Goal: Transaction & Acquisition: Purchase product/service

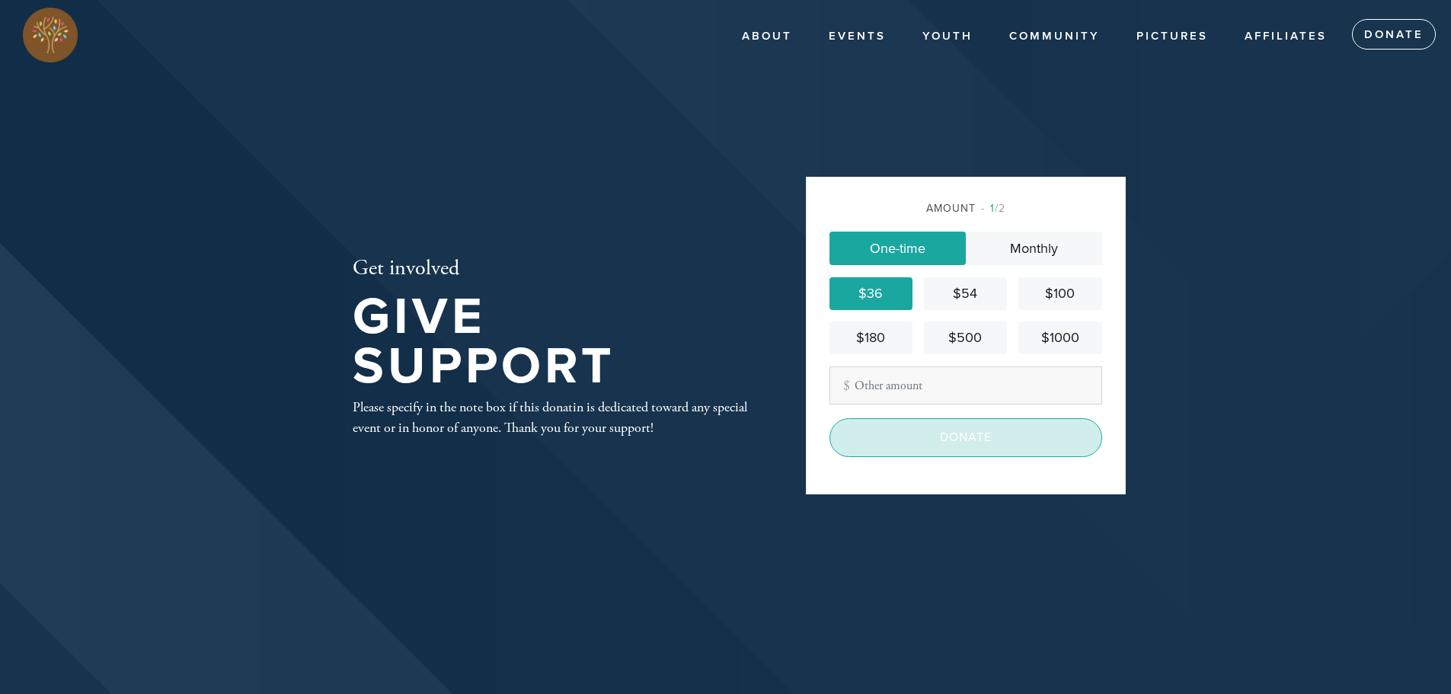
click at [918, 448] on input "Donate" at bounding box center [965, 437] width 273 height 38
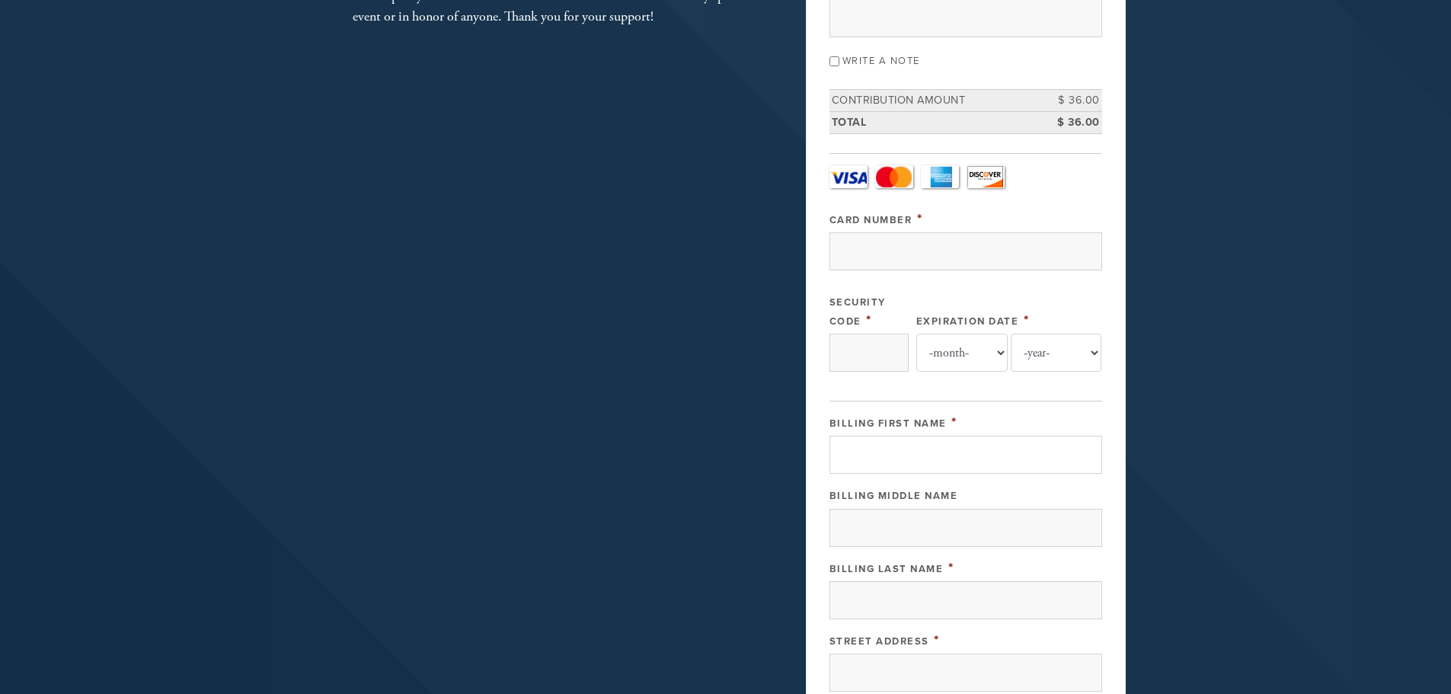
scroll to position [76, 0]
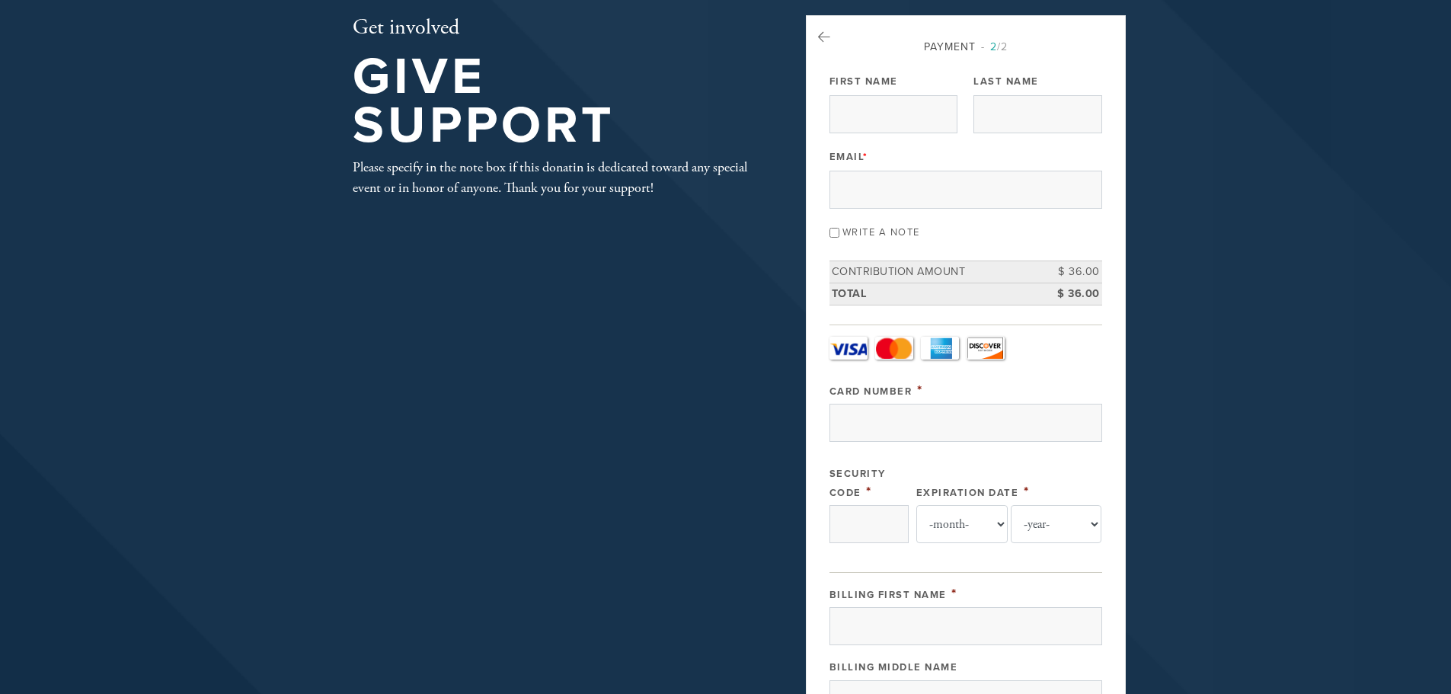
click at [835, 231] on input "Write a note" at bounding box center [834, 233] width 10 height 10
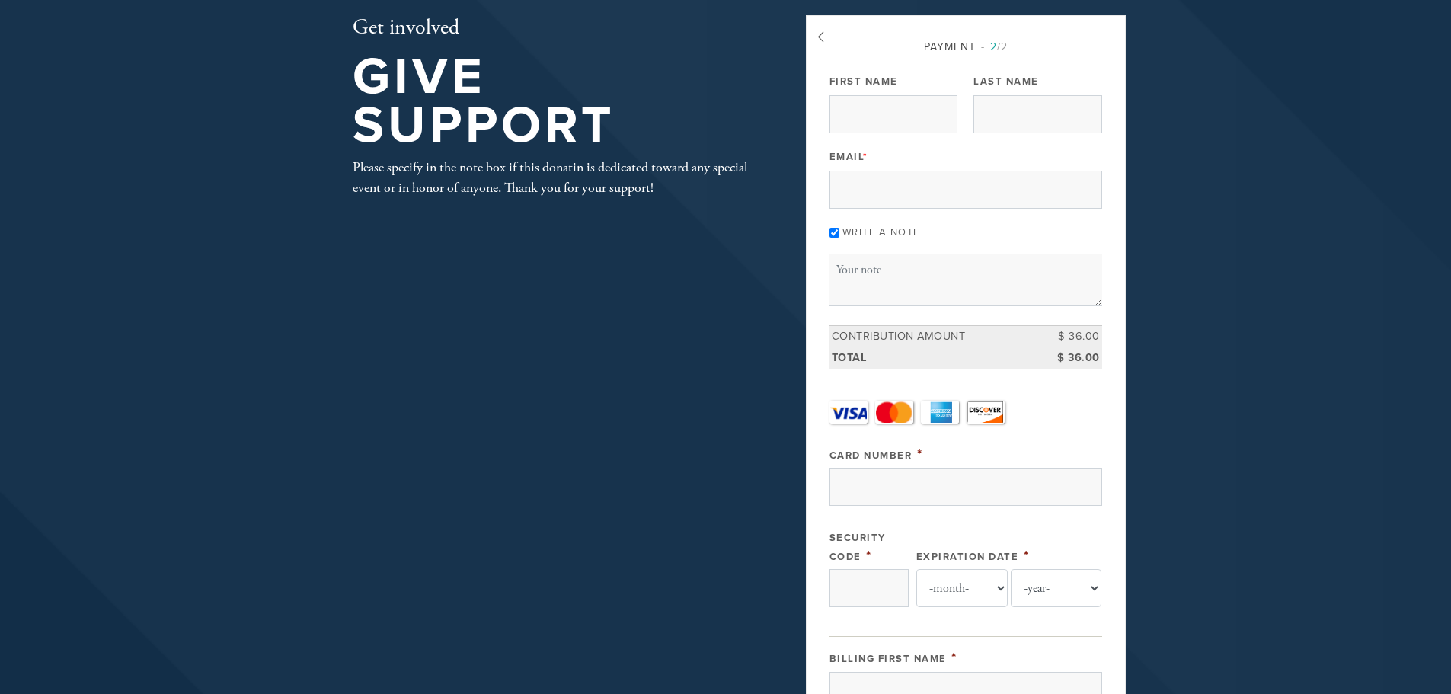
click at [834, 231] on input "Write a note" at bounding box center [834, 233] width 10 height 10
checkbox input "false"
